Goal: Task Accomplishment & Management: Manage account settings

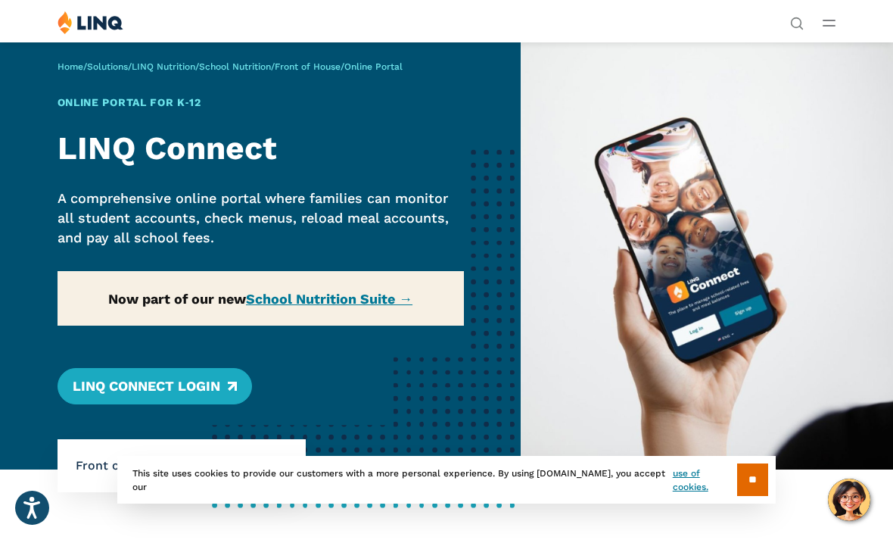
click at [823, 24] on icon "Open Main Menu" at bounding box center [829, 23] width 13 height 7
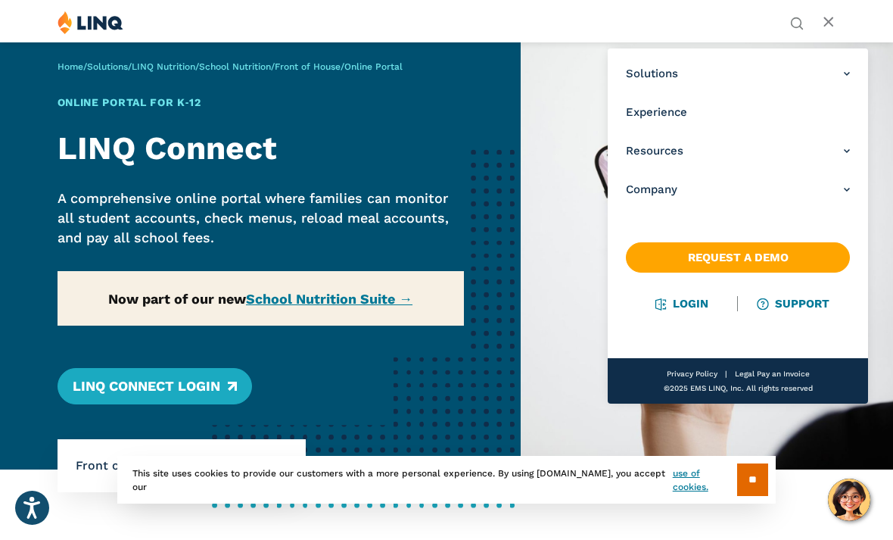
click at [677, 320] on nav "Solutions Nutrition Overview NEW School Nutrition Suite School Nutrition State …" at bounding box center [738, 225] width 260 height 355
click at [699, 305] on link "Login" at bounding box center [682, 304] width 52 height 14
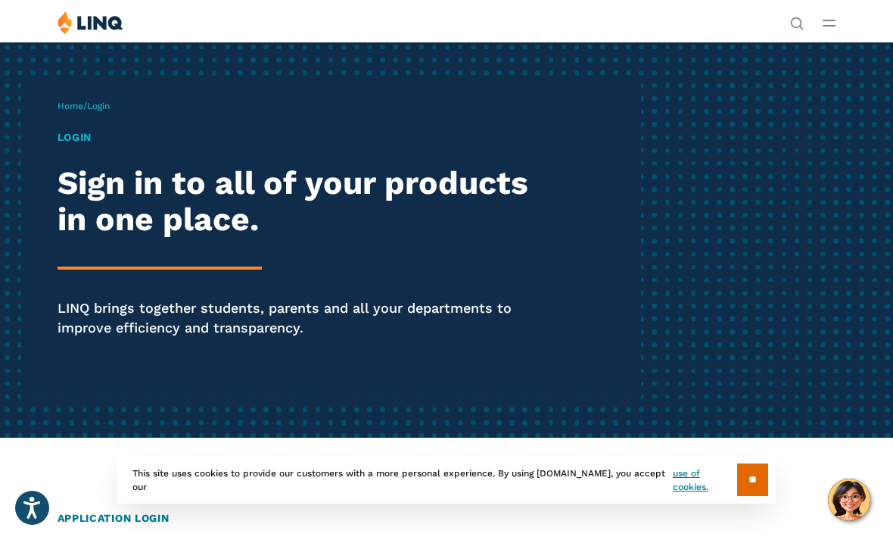
click at [836, 26] on button "Open Main Menu" at bounding box center [829, 22] width 13 height 17
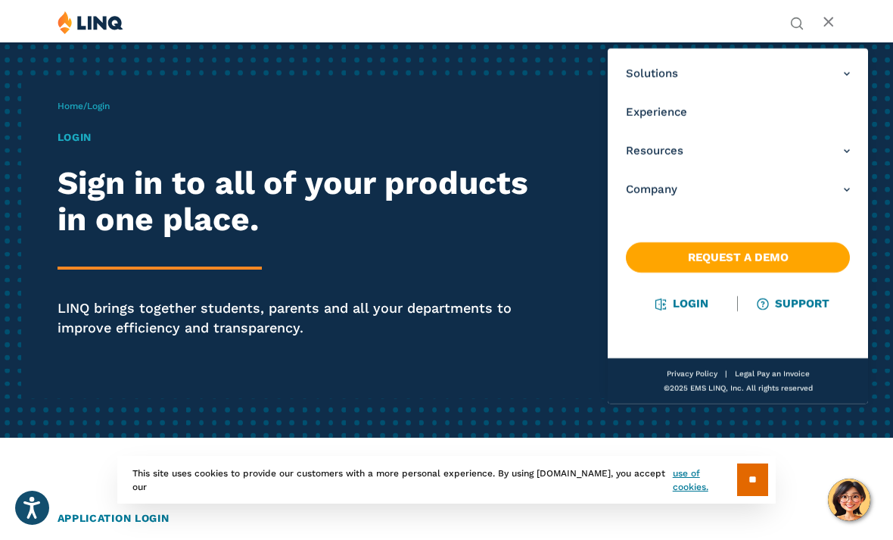
click at [686, 307] on link "Login" at bounding box center [682, 304] width 52 height 14
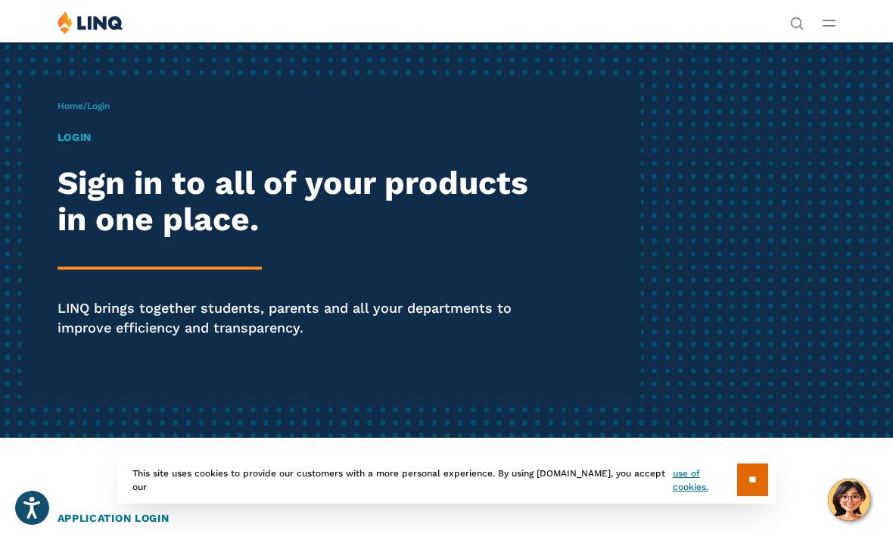
click at [118, 235] on h2 "Sign in to all of your products in one place." at bounding box center [303, 201] width 491 height 74
click at [120, 97] on div "Home / Login Login Sign in to all of your products in one place. LINQ brings to…" at bounding box center [350, 239] width 584 height 317
click at [101, 101] on span "Login" at bounding box center [98, 106] width 23 height 11
click at [108, 107] on span "Login" at bounding box center [98, 106] width 23 height 11
click at [105, 104] on span "Login" at bounding box center [98, 106] width 23 height 11
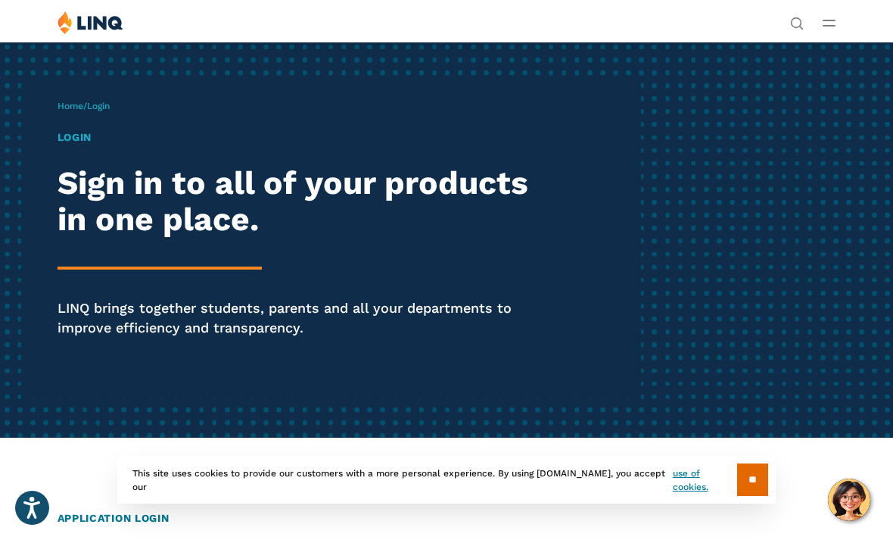
click at [145, 257] on div "Login Sign in to all of your products in one place. LINQ brings together studen…" at bounding box center [303, 254] width 491 height 251
click at [157, 301] on p "LINQ brings together students, parents and all your departments to improve effi…" at bounding box center [303, 317] width 491 height 39
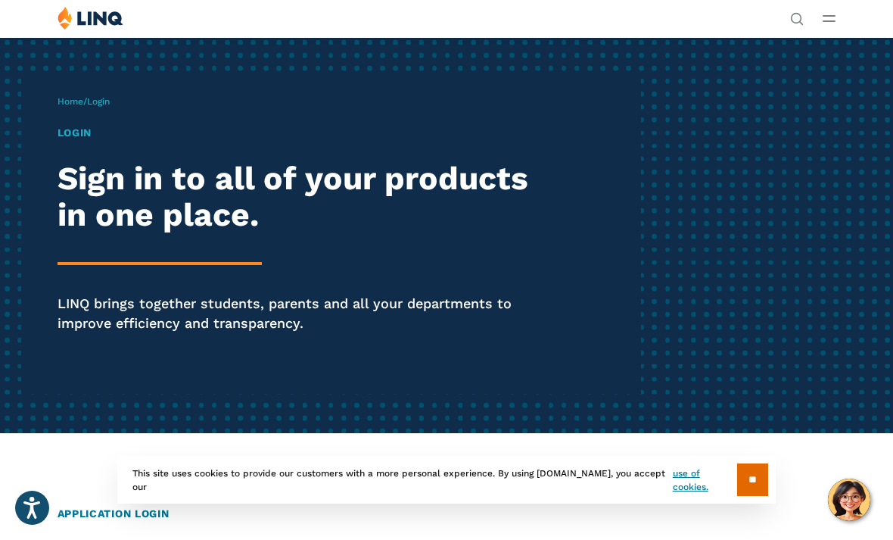
scroll to position [16, 0]
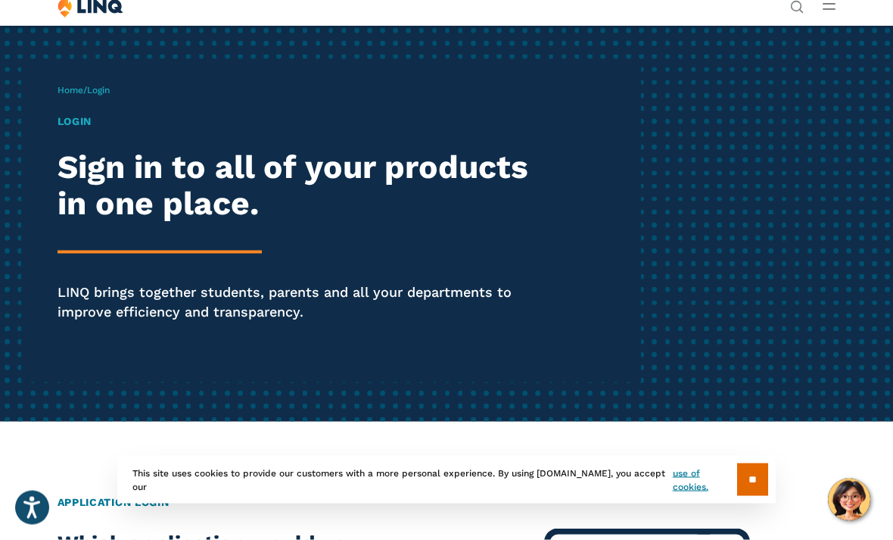
click at [73, 498] on h2 "Application Login" at bounding box center [447, 502] width 779 height 16
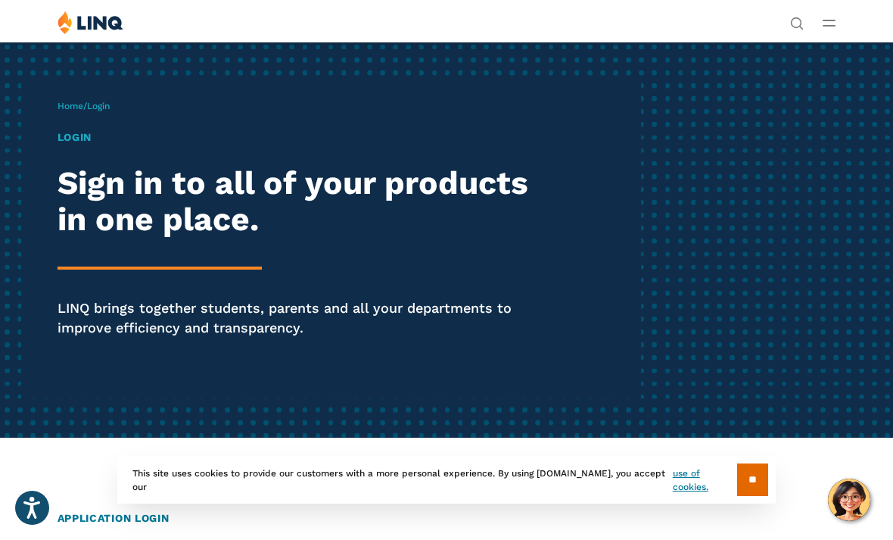
click at [747, 490] on input "**" at bounding box center [752, 479] width 31 height 33
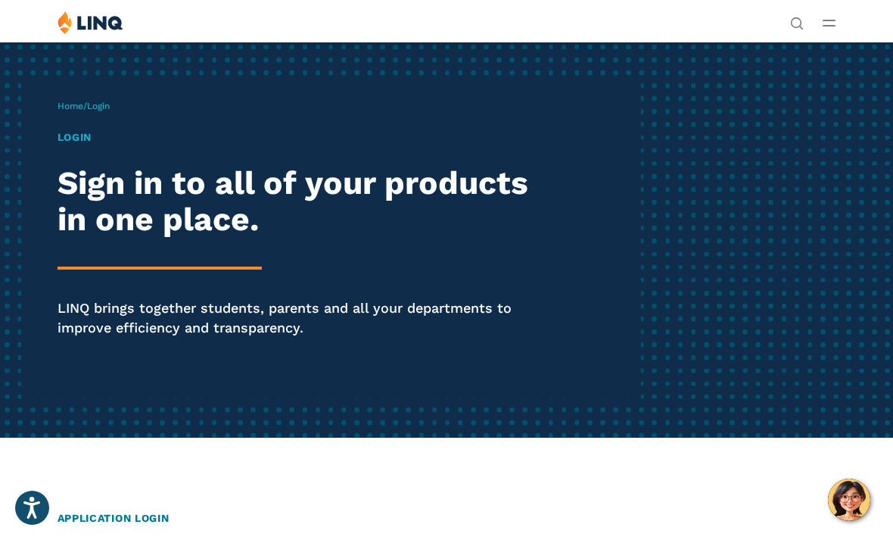
click at [91, 13] on img at bounding box center [91, 22] width 66 height 23
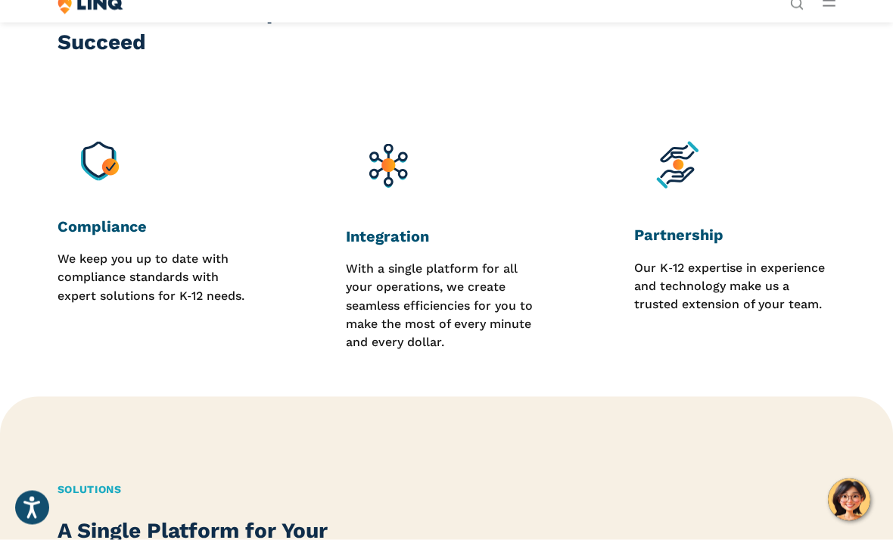
scroll to position [1242, 0]
